Goal: Information Seeking & Learning: Learn about a topic

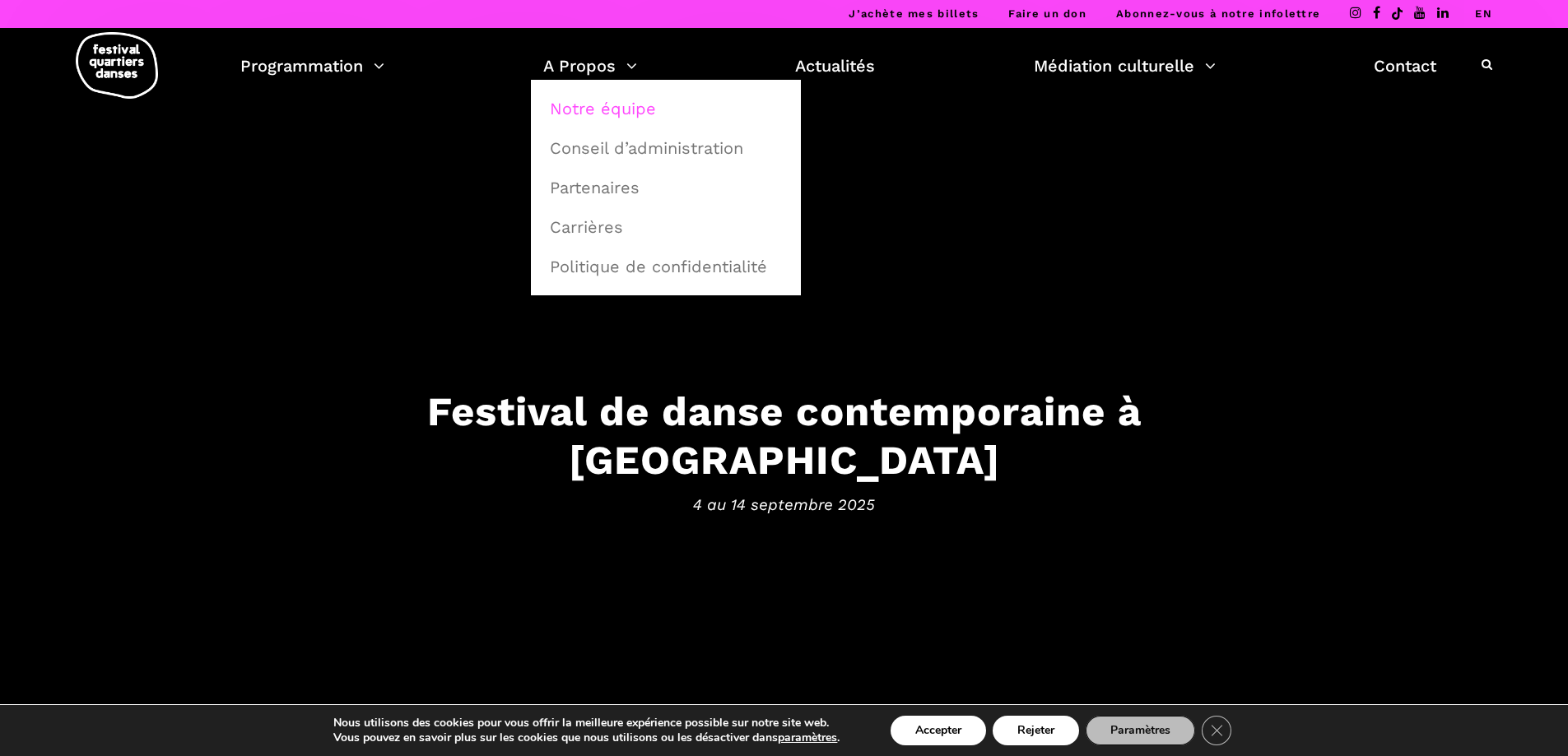
click at [609, 104] on link "Notre équipe" at bounding box center [665, 108] width 252 height 38
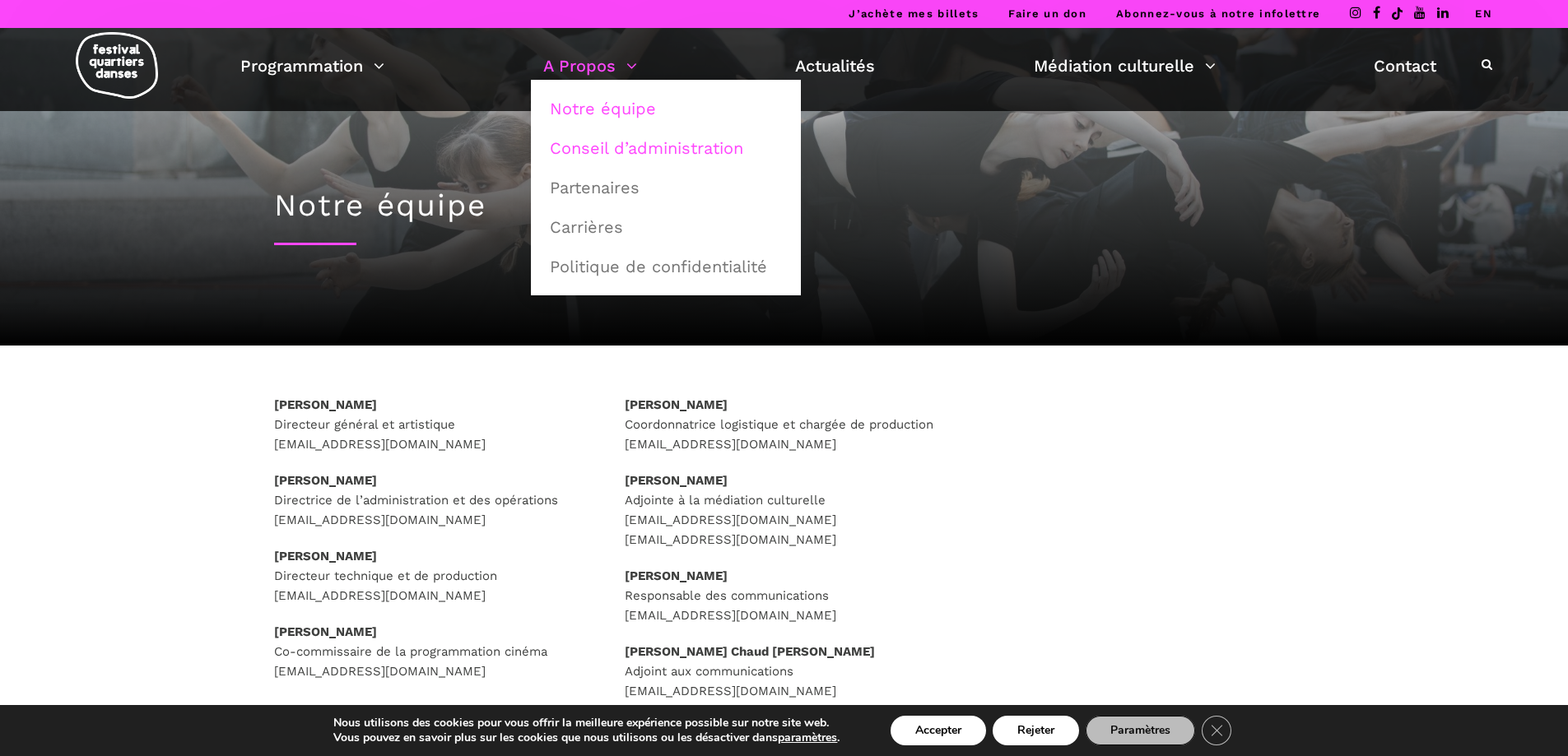
click at [588, 137] on link "Conseil d’administration" at bounding box center [665, 147] width 252 height 38
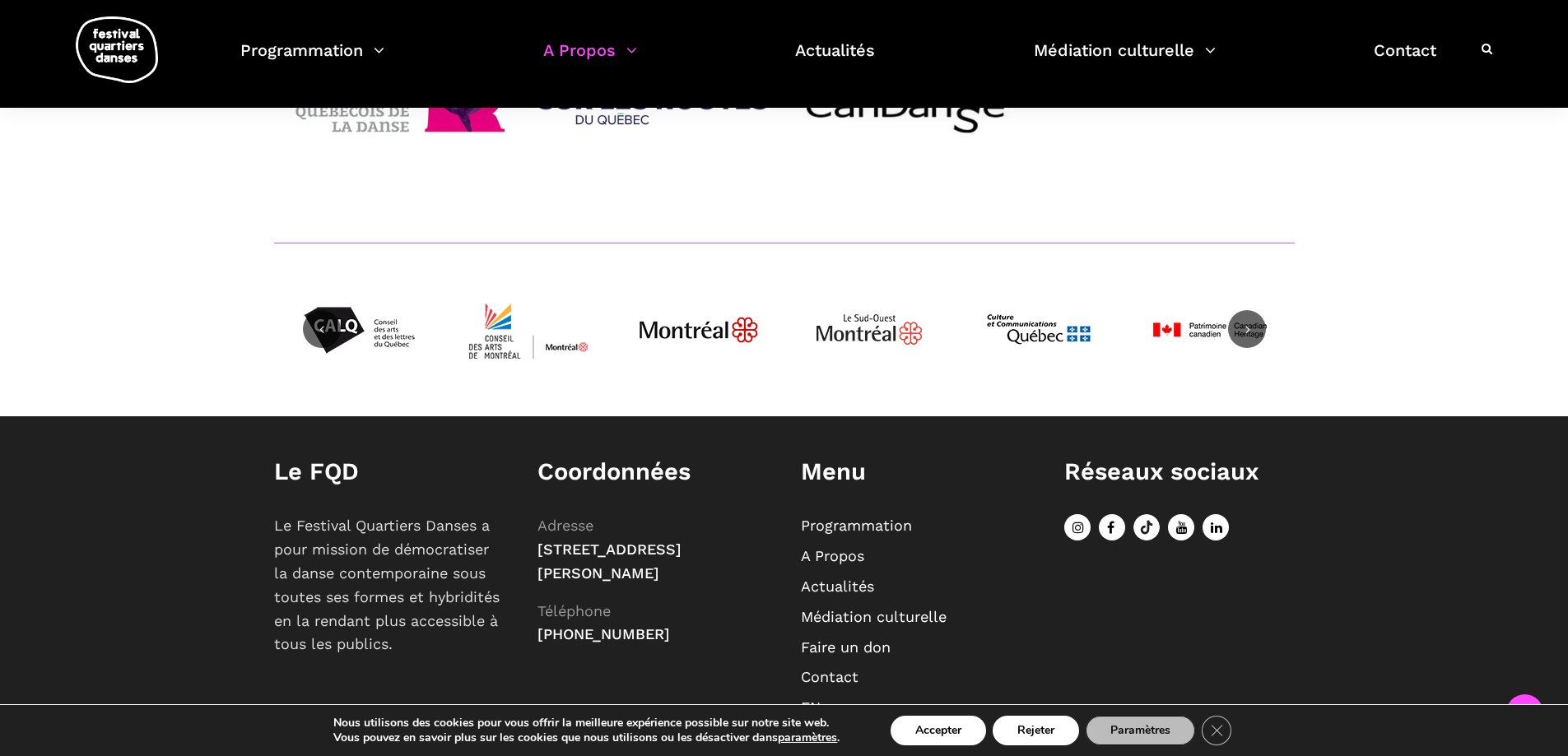
scroll to position [2211, 0]
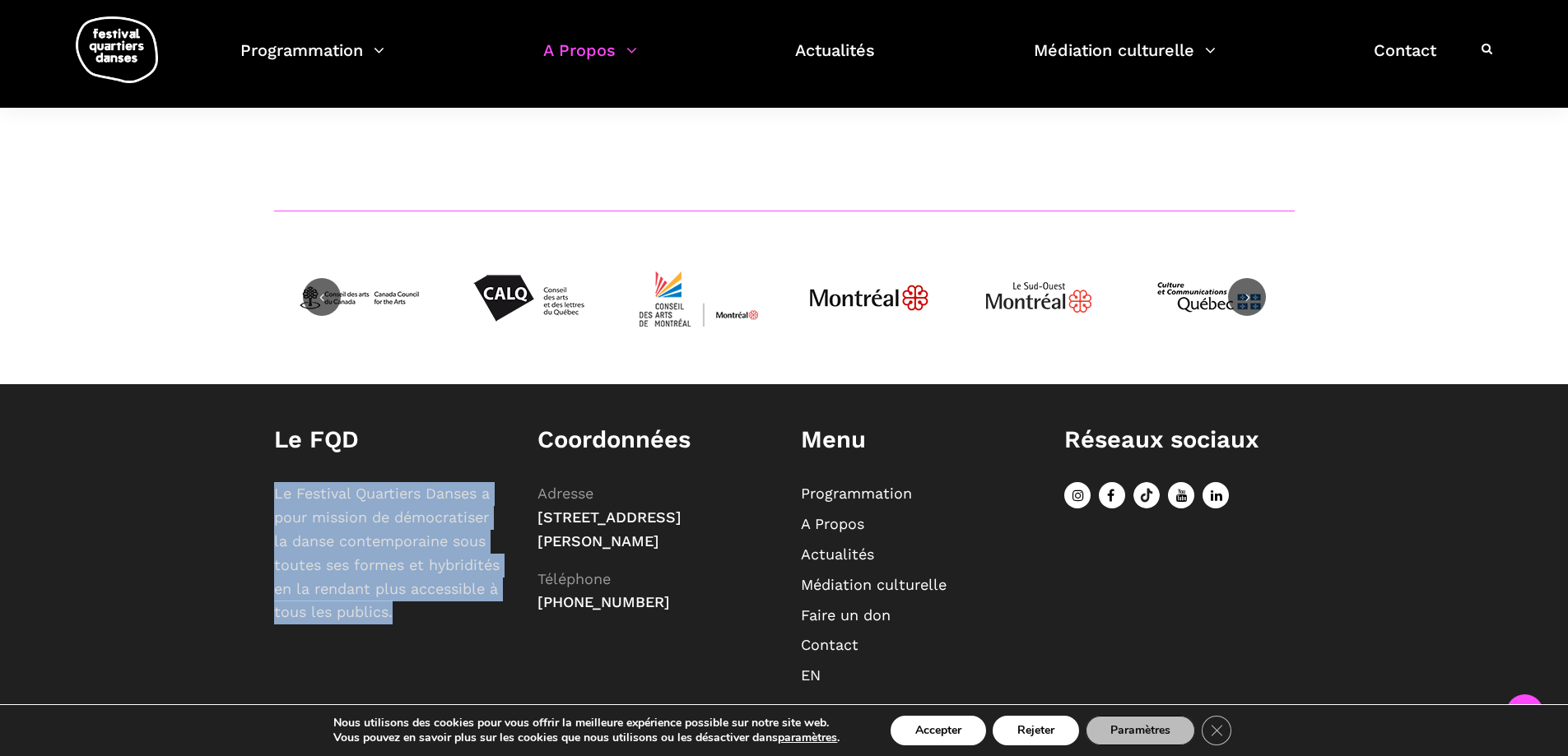
drag, startPoint x: 268, startPoint y: 474, endPoint x: 423, endPoint y: 602, distance: 201.0
click at [423, 602] on div "Le FQD Le Festival Quartiers Danses a pour mission de démocratiser la danse con…" at bounding box center [389, 534] width 263 height 217
copy p "Le Festival Quartiers Danses a pour mission de démocratiser la danse contempora…"
click at [852, 515] on link "A Propos" at bounding box center [833, 524] width 63 height 18
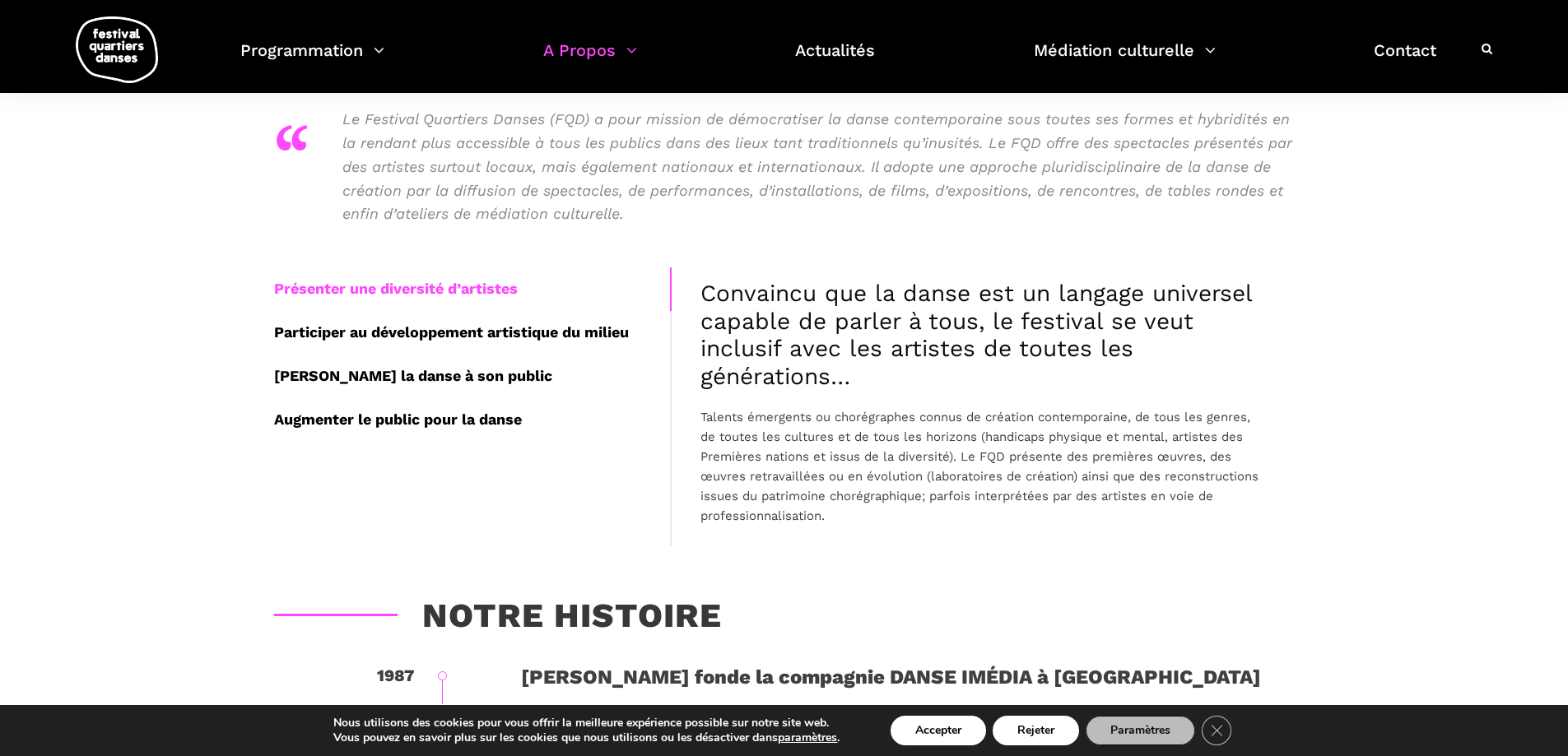
scroll to position [85, 0]
